Goal: Information Seeking & Learning: Learn about a topic

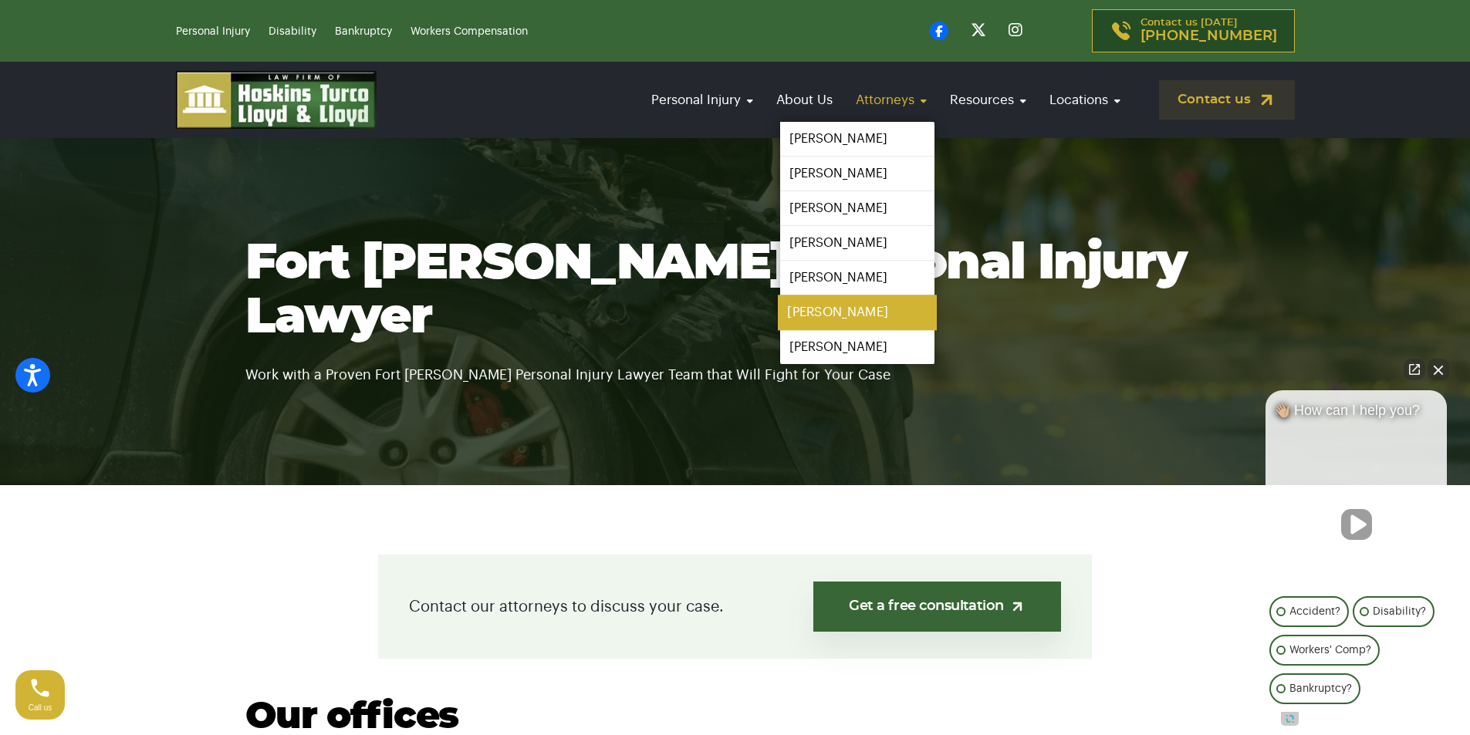
click at [841, 320] on link "[PERSON_NAME]" at bounding box center [857, 313] width 159 height 35
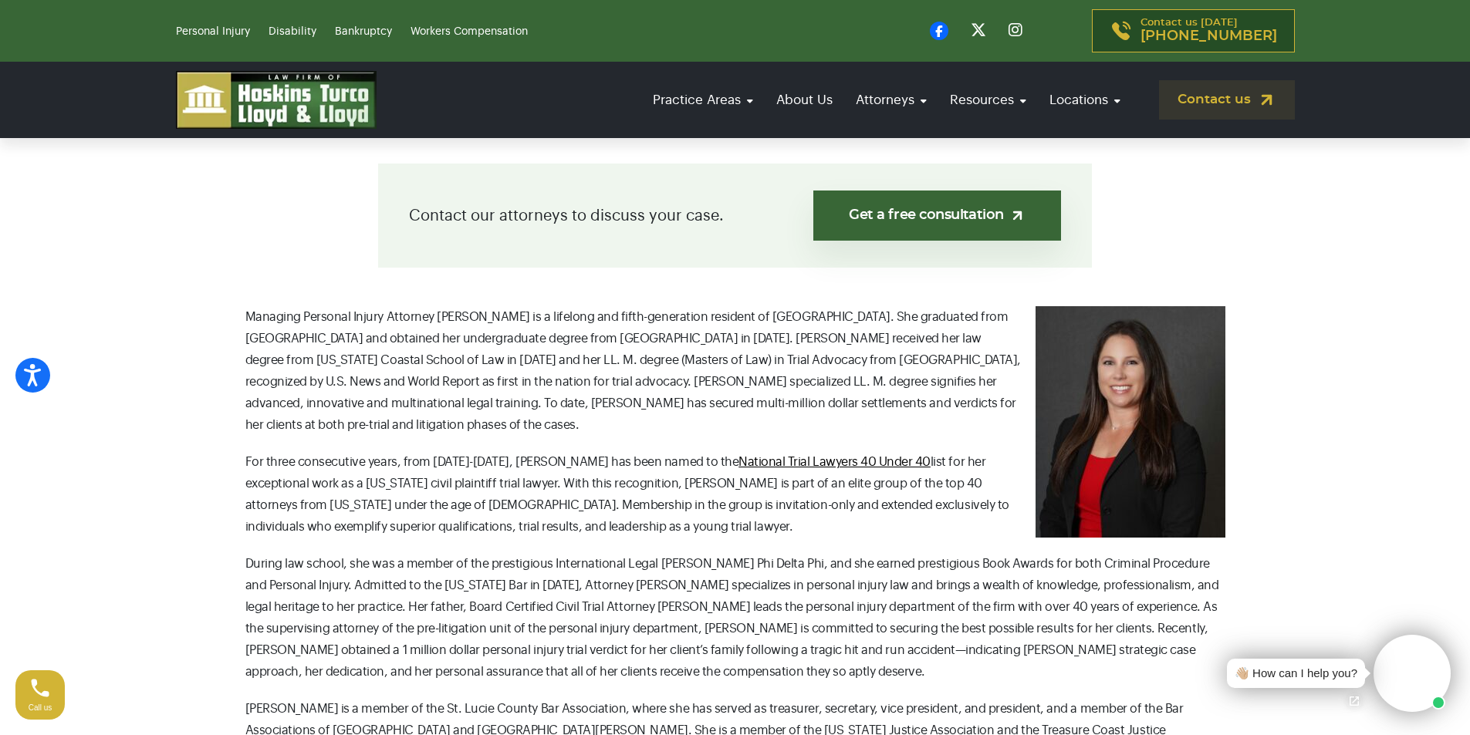
scroll to position [386, 0]
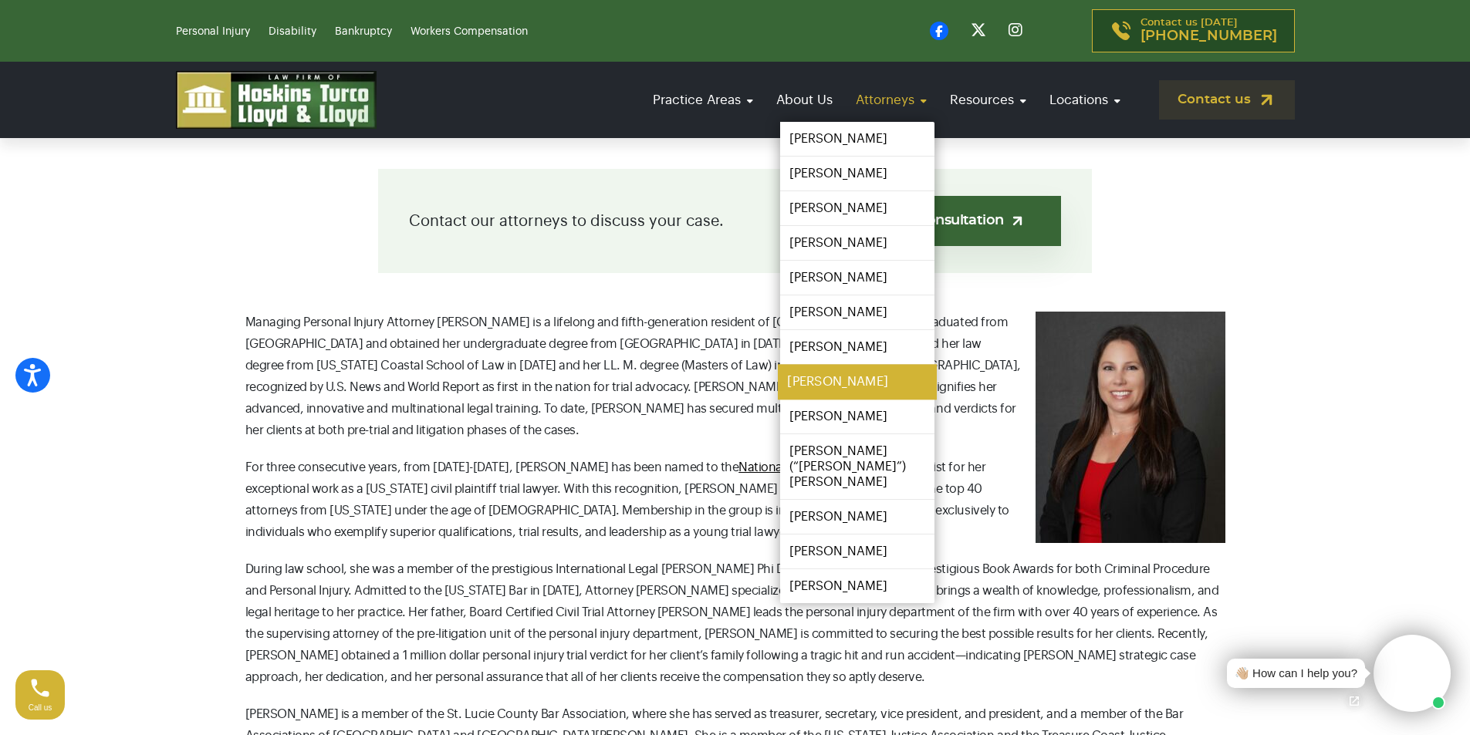
click at [836, 395] on link "[PERSON_NAME]" at bounding box center [857, 382] width 159 height 35
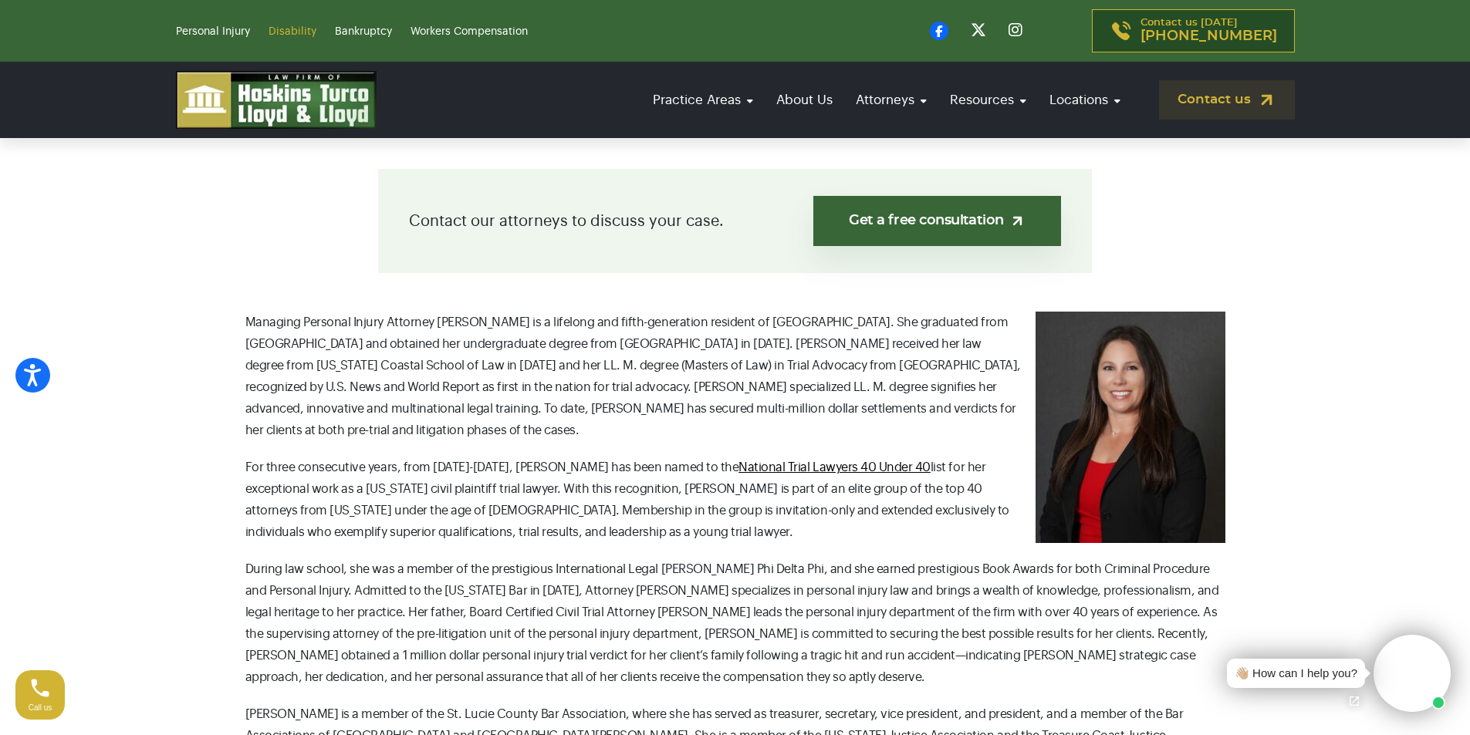
click at [299, 29] on link "Disability" at bounding box center [293, 31] width 48 height 11
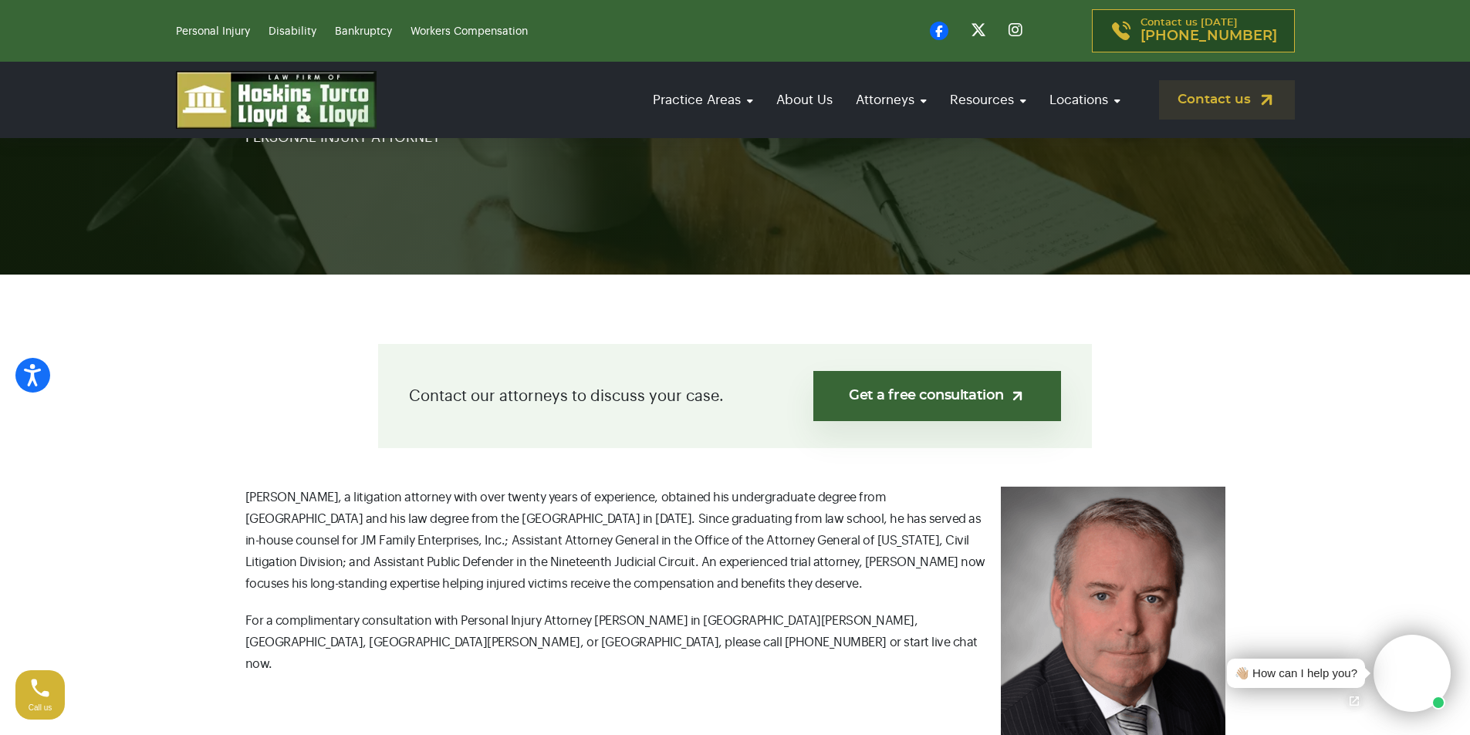
scroll to position [77, 0]
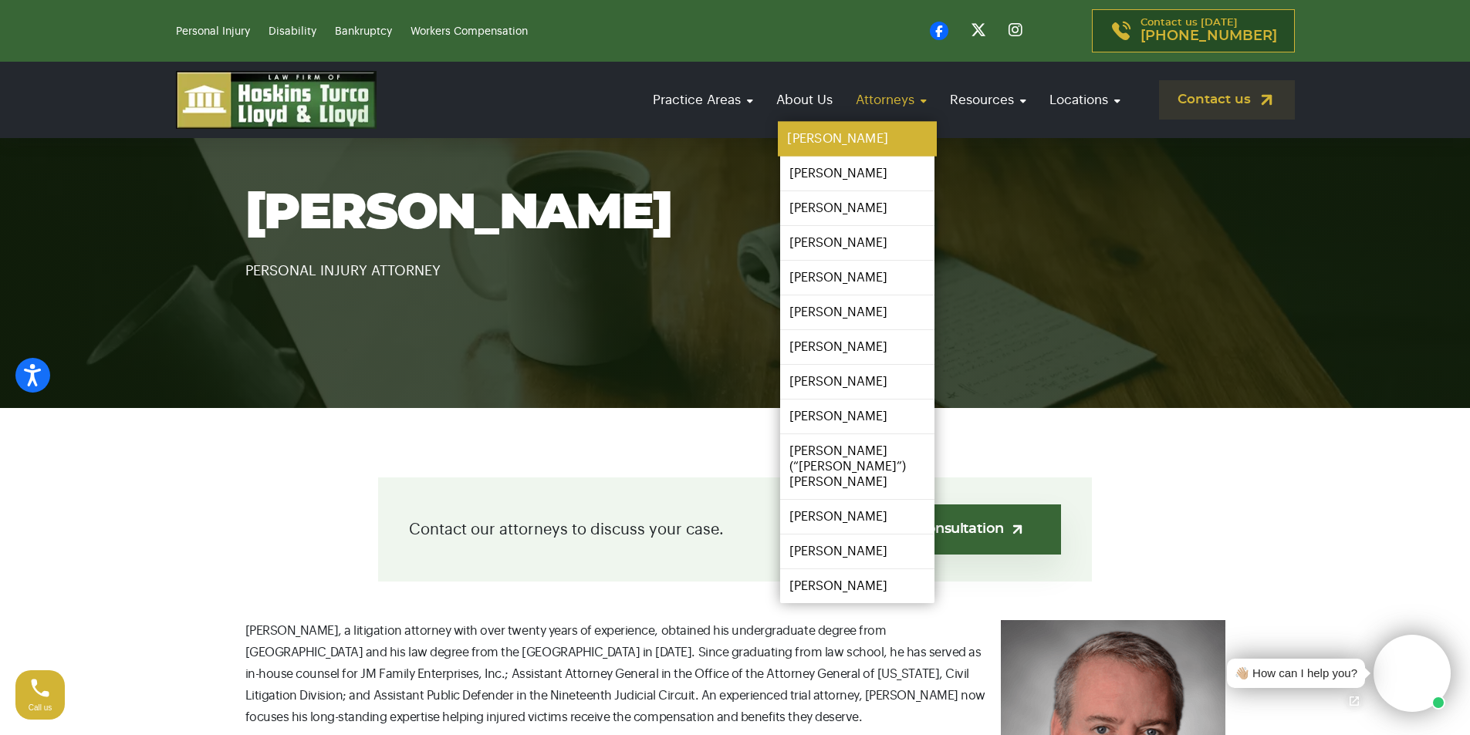
click at [857, 138] on link "[PERSON_NAME]" at bounding box center [857, 139] width 159 height 35
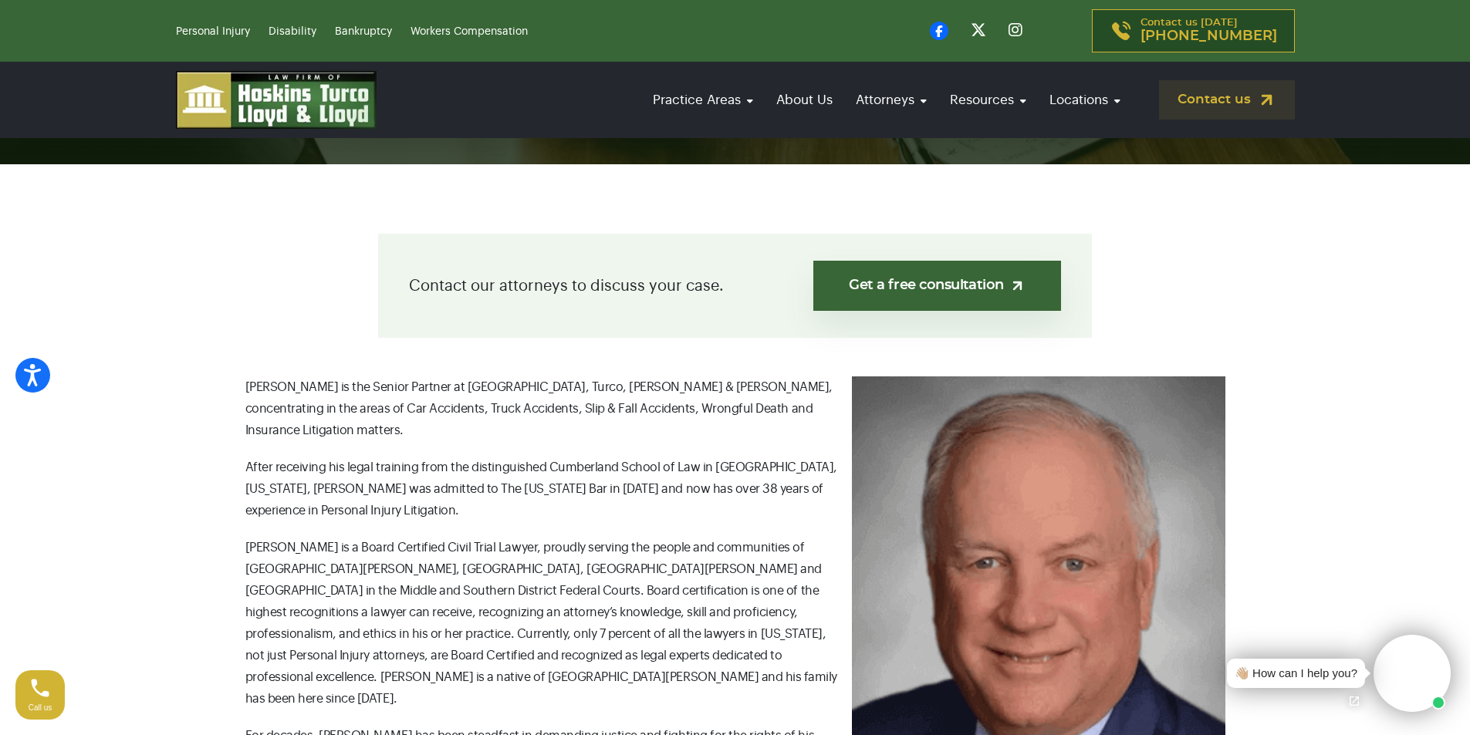
scroll to position [309, 0]
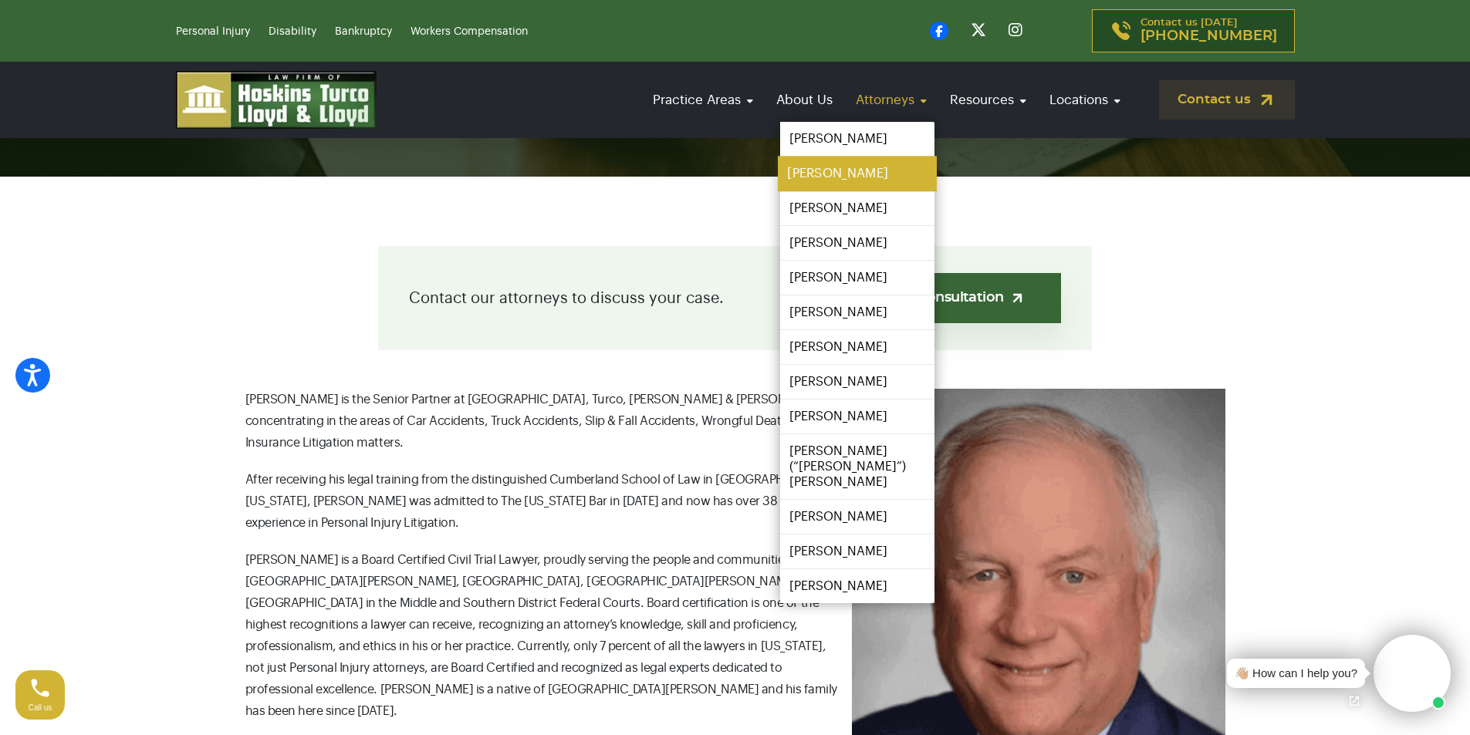
click at [850, 170] on link "[PERSON_NAME]" at bounding box center [857, 174] width 159 height 35
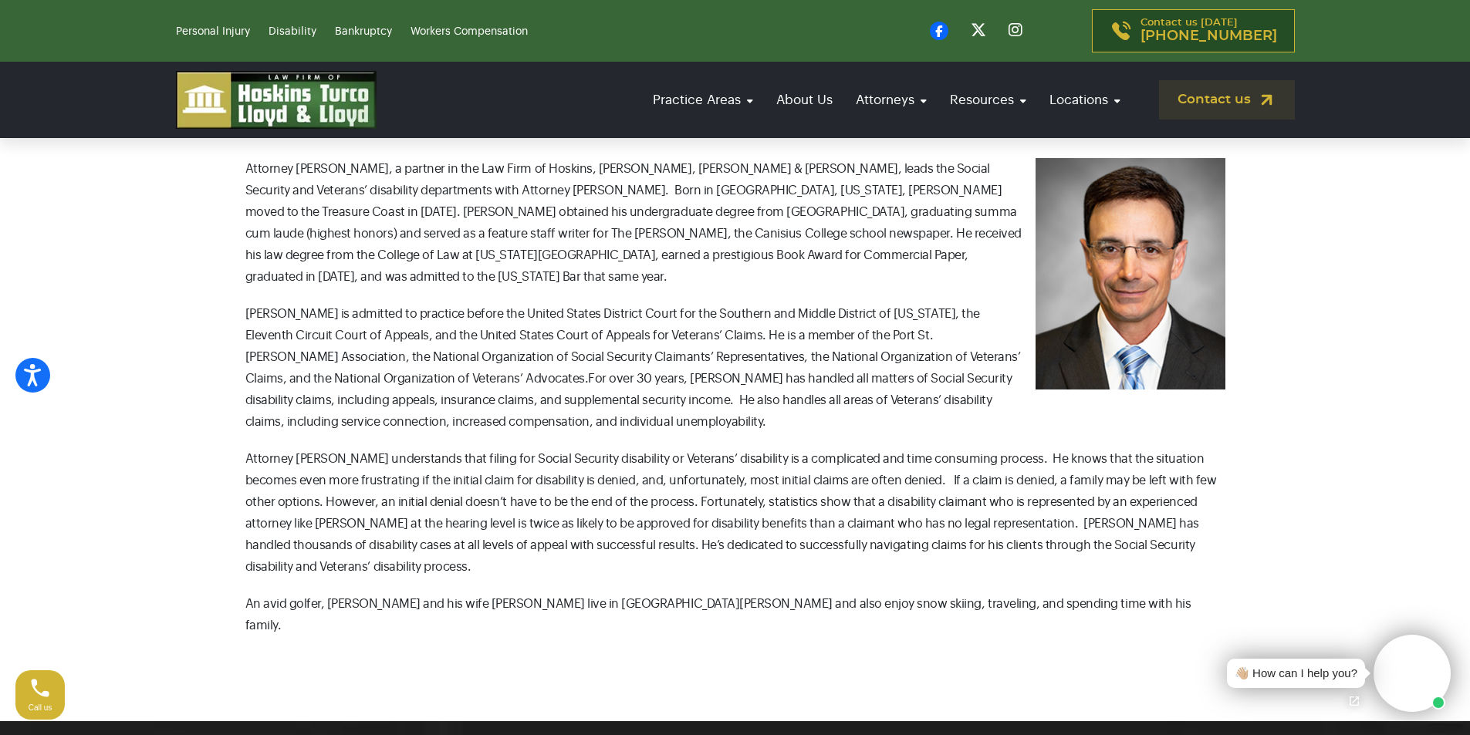
scroll to position [540, 0]
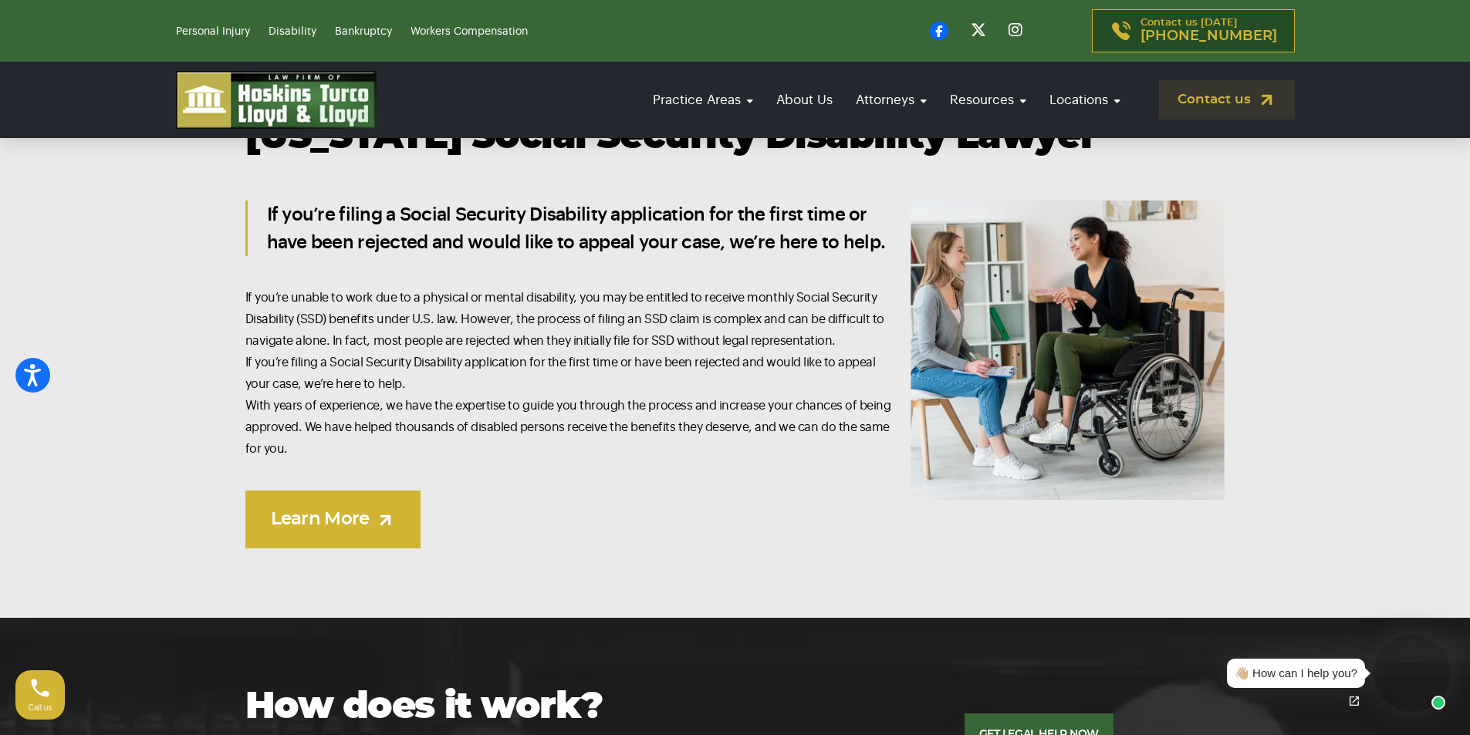
scroll to position [1080, 0]
